Goal: Navigation & Orientation: Find specific page/section

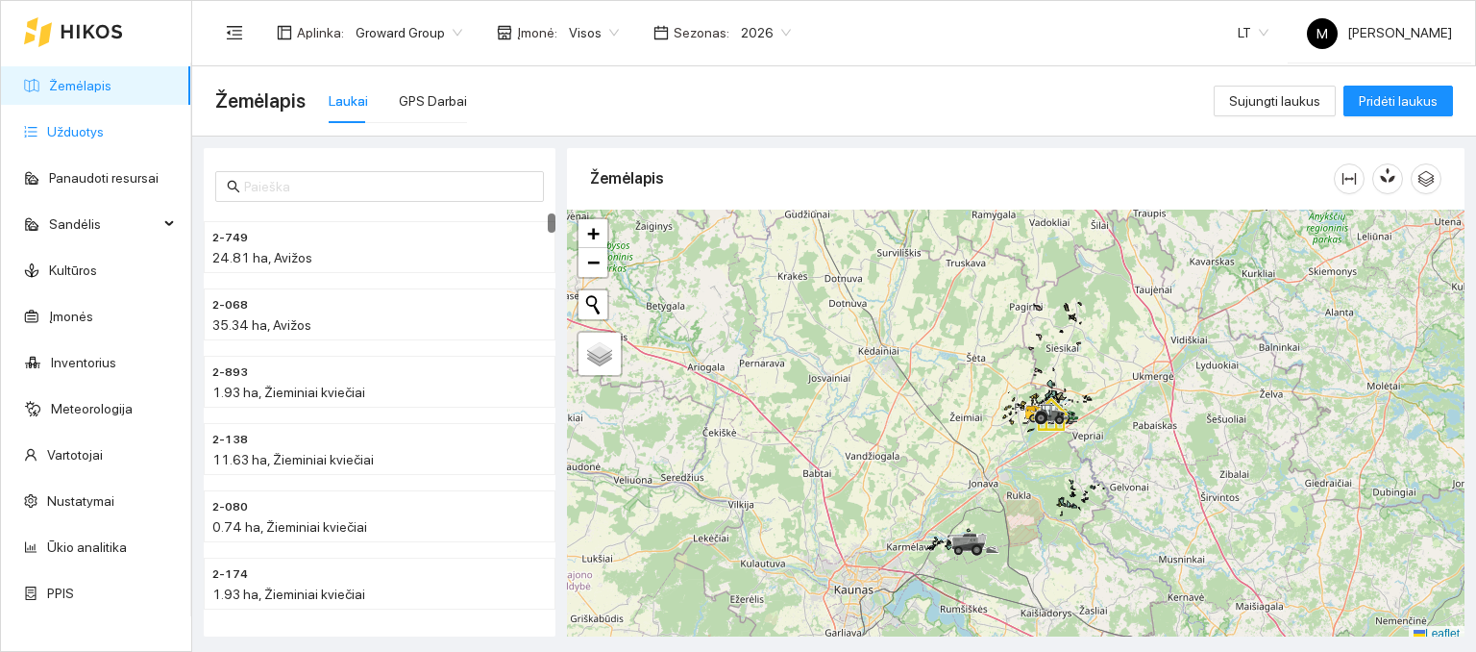
click at [77, 133] on link "Užduotys" at bounding box center [75, 131] width 57 height 15
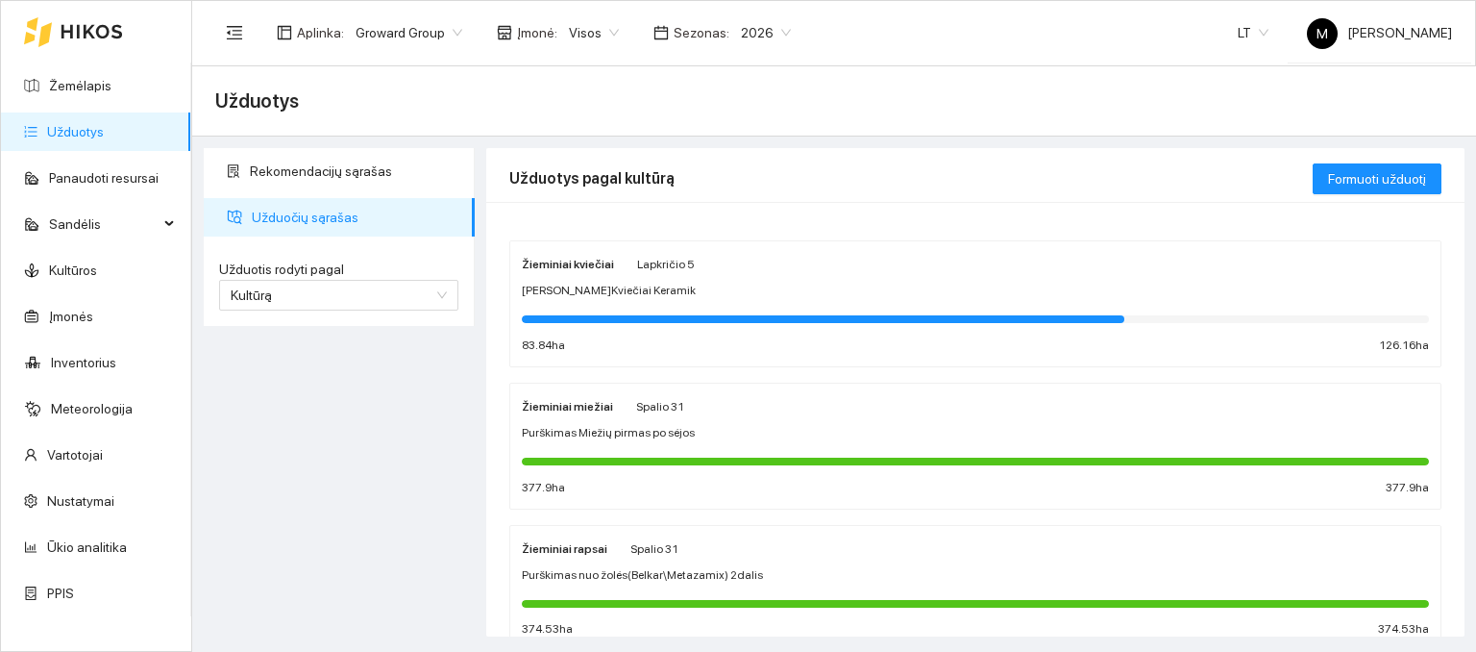
click at [827, 315] on div at bounding box center [823, 319] width 603 height 8
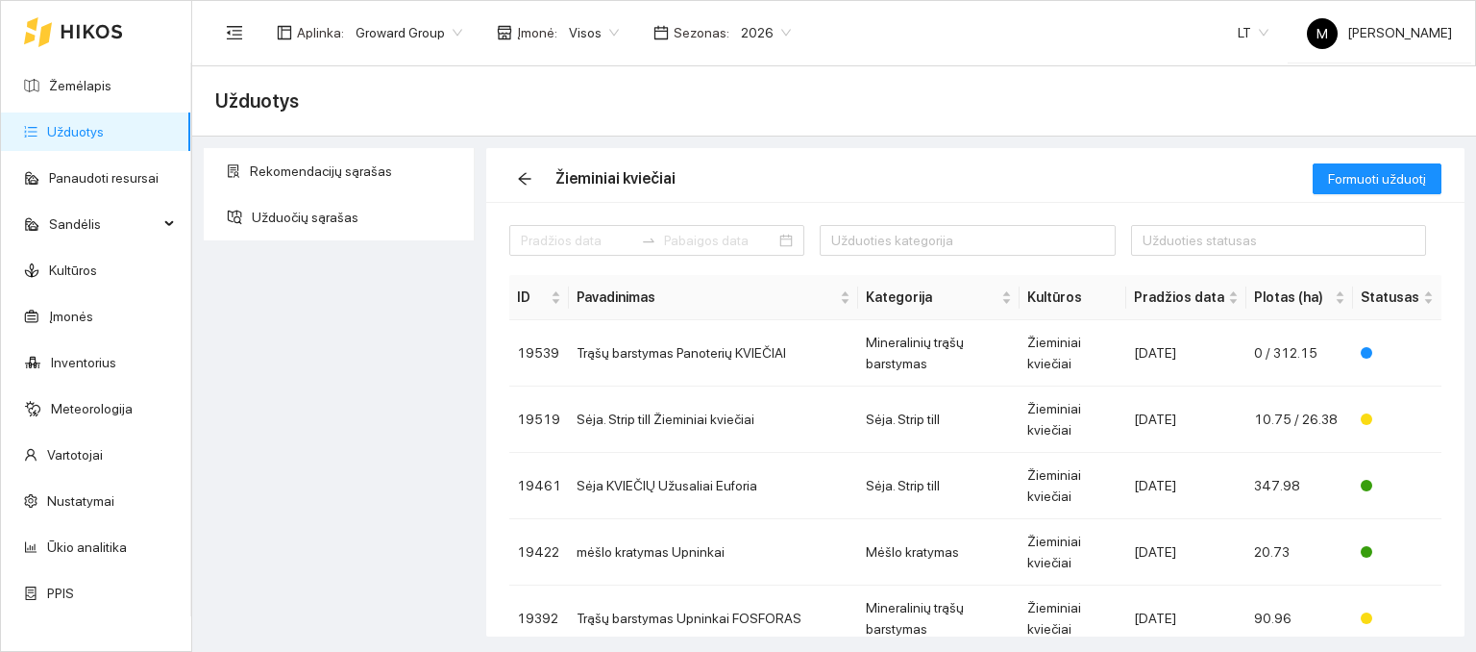
click at [75, 136] on link "Užduotys" at bounding box center [75, 131] width 57 height 15
